Goal: Information Seeking & Learning: Learn about a topic

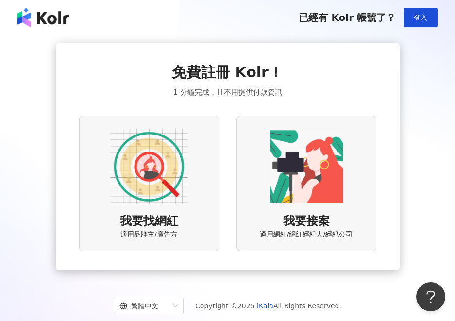
click at [161, 183] on img at bounding box center [149, 167] width 78 height 78
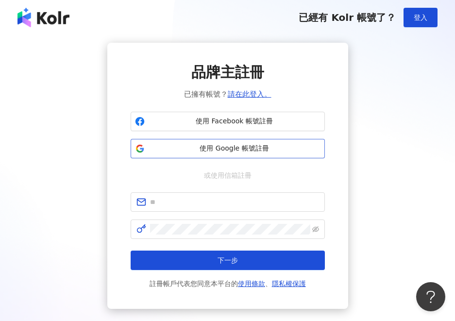
click at [263, 146] on span "使用 Google 帳號註冊" at bounding box center [235, 149] width 172 height 10
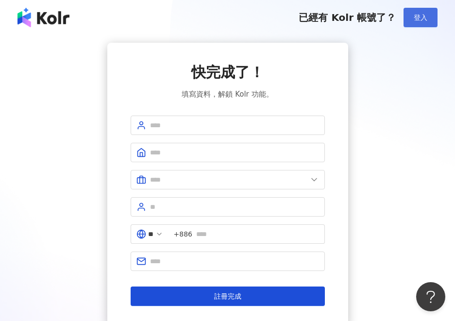
click at [427, 22] on button "登入" at bounding box center [420, 17] width 34 height 19
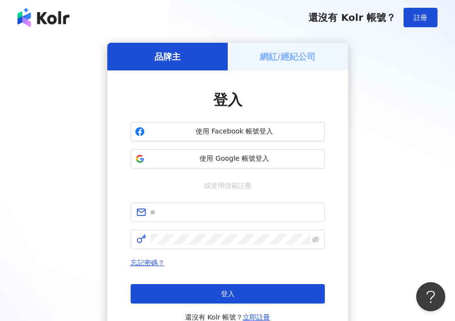
click at [293, 57] on h5 "網紅/經紀公司" at bounding box center [288, 56] width 56 height 12
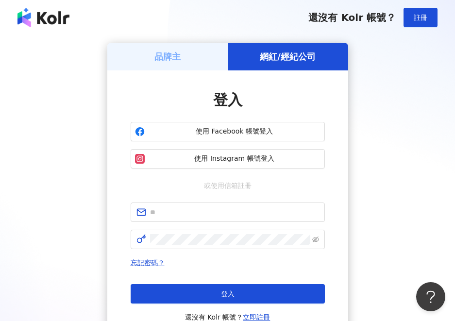
click at [208, 55] on div "品牌主" at bounding box center [167, 57] width 120 height 28
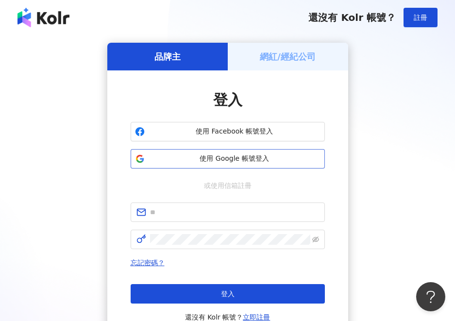
click at [259, 152] on button "使用 Google 帳號登入" at bounding box center [228, 158] width 194 height 19
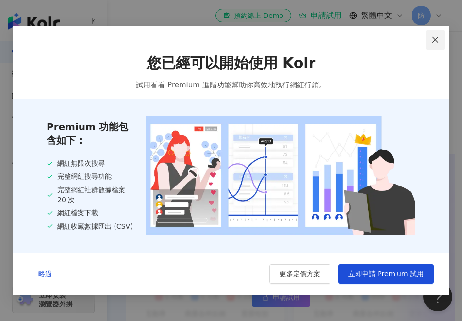
click at [435, 42] on icon "close" at bounding box center [436, 40] width 8 height 8
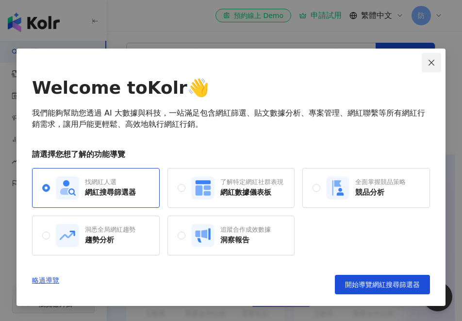
click at [429, 63] on icon "close" at bounding box center [432, 63] width 8 height 8
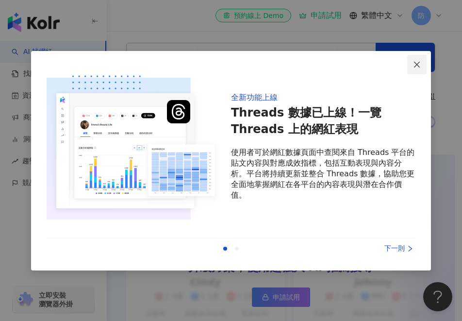
click at [423, 65] on span "Close" at bounding box center [416, 65] width 19 height 8
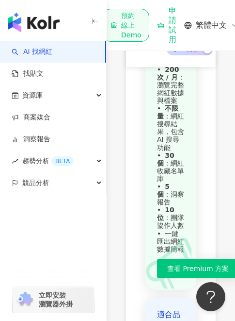
scroll to position [924, 0]
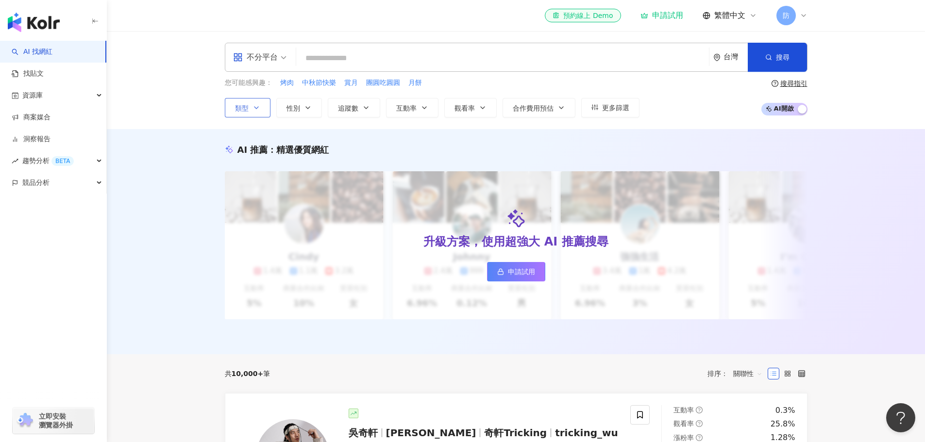
click at [263, 101] on button "類型" at bounding box center [248, 107] width 46 height 19
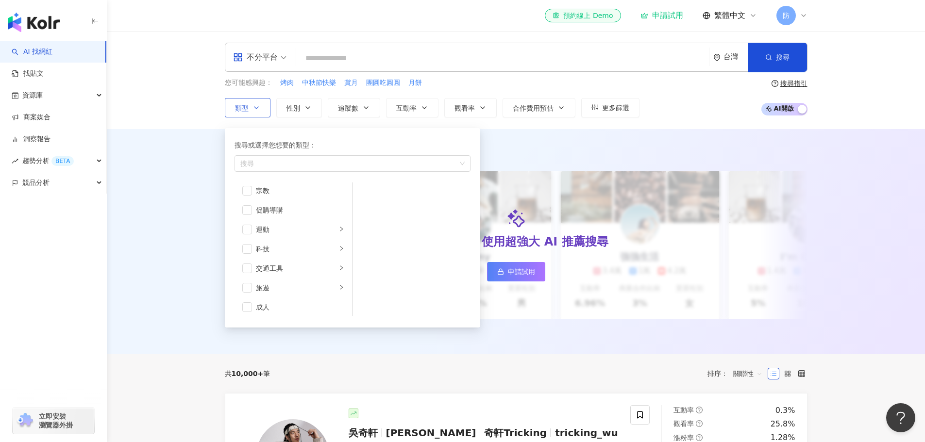
scroll to position [336, 0]
click at [317, 114] on button "性別" at bounding box center [299, 107] width 46 height 19
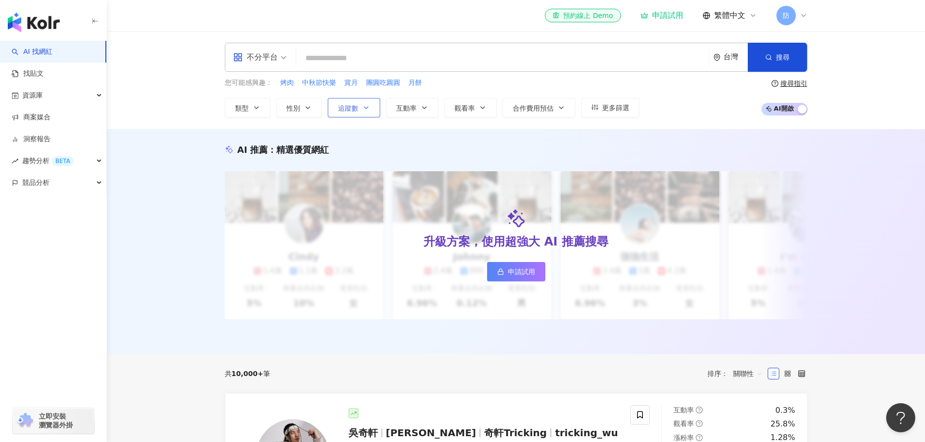
click at [369, 111] on icon "button" at bounding box center [366, 108] width 8 height 8
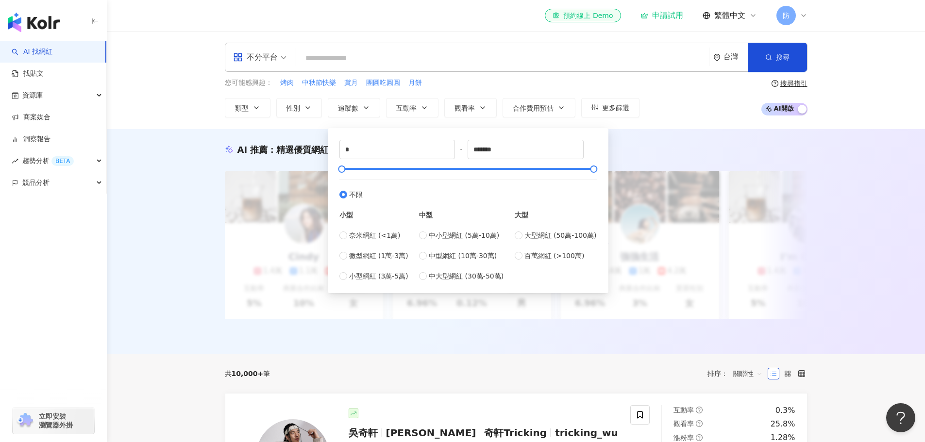
click at [350, 241] on div "奈米網紅 (<1萬) 微型網紅 (1萬-3萬) 小型網紅 (3萬-5萬)" at bounding box center [373, 255] width 69 height 51
click at [347, 235] on label "奈米網紅 (<1萬)" at bounding box center [373, 235] width 69 height 11
type input "****"
click at [765, 61] on span "button" at bounding box center [768, 57] width 7 height 8
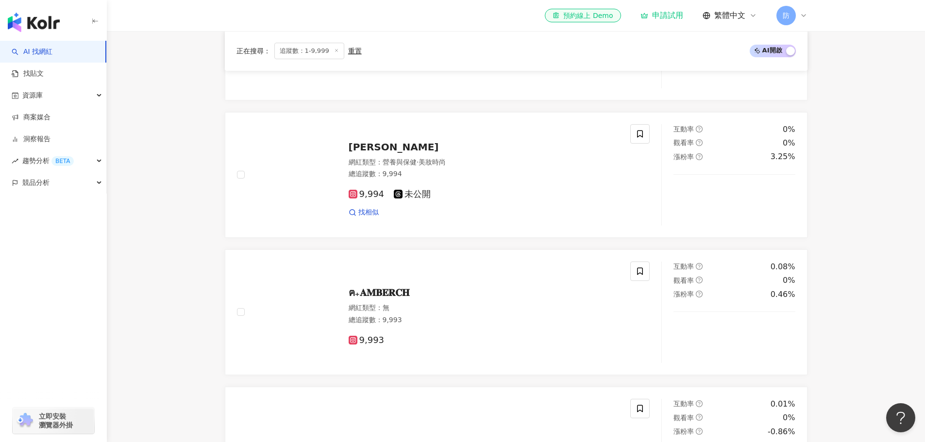
scroll to position [364, 0]
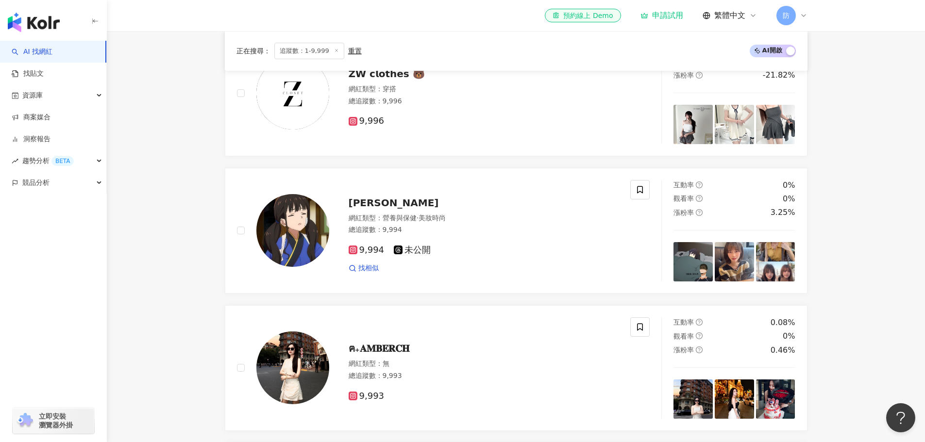
click at [35, 47] on link "AI 找網紅" at bounding box center [32, 52] width 41 height 10
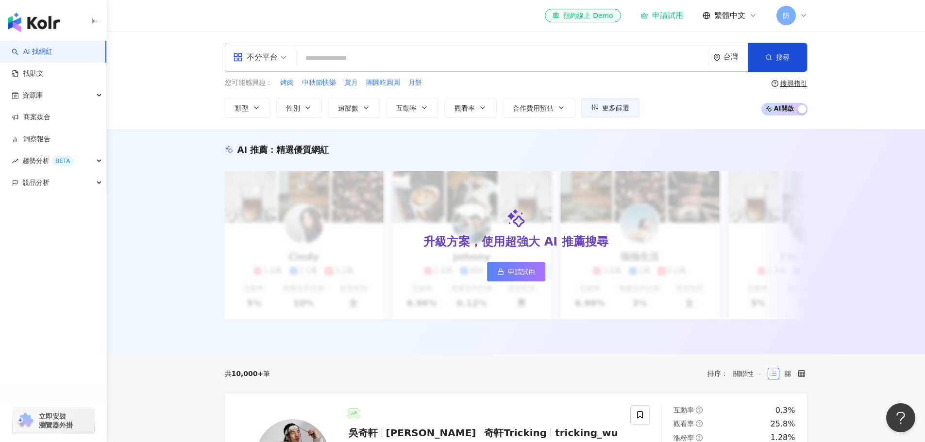
click at [13, 31] on img "button" at bounding box center [34, 22] width 52 height 19
